Goal: Task Accomplishment & Management: Complete application form

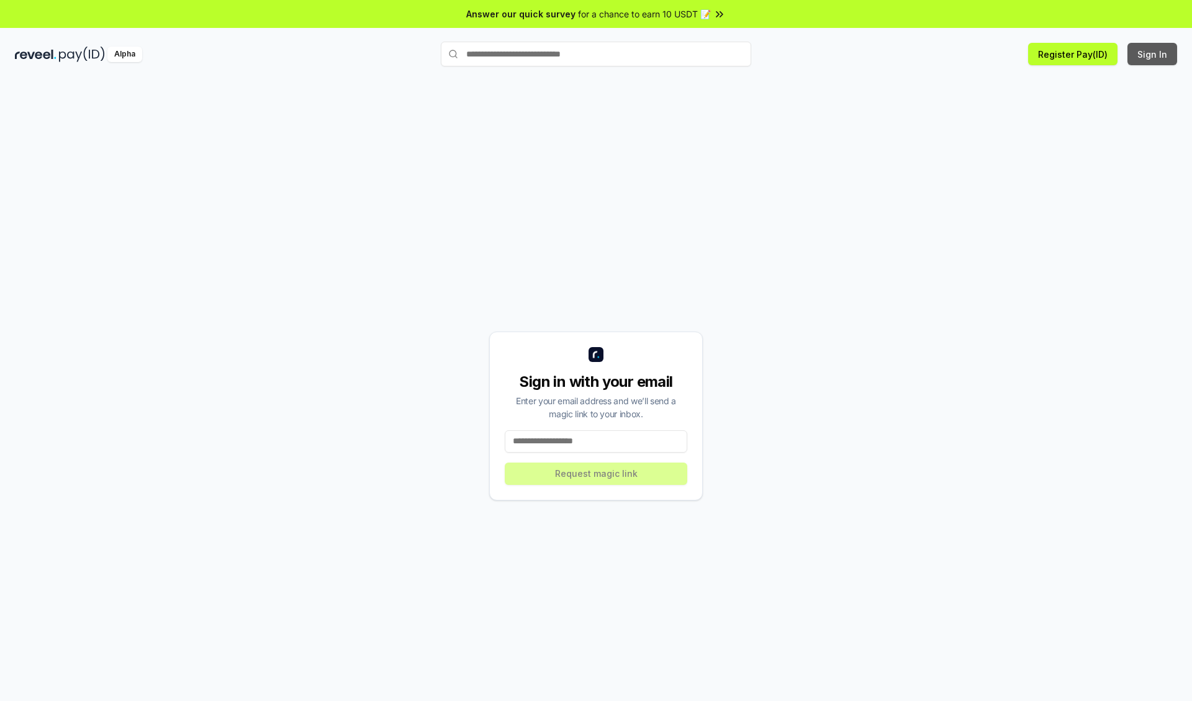
click at [1153, 54] on button "Sign In" at bounding box center [1152, 54] width 50 height 22
type input "**********"
click at [596, 473] on button "Request magic link" at bounding box center [596, 473] width 182 height 22
